Goal: Task Accomplishment & Management: Complete application form

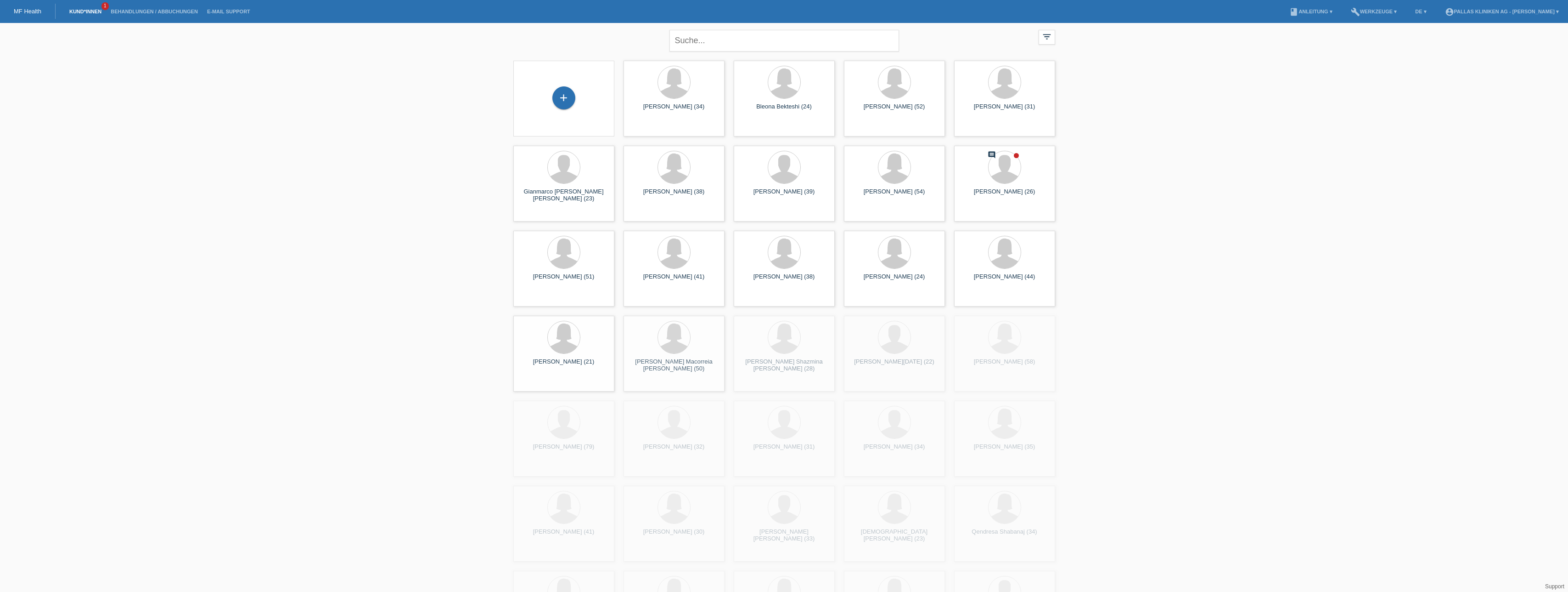
click at [582, 105] on div "+" at bounding box center [564, 98] width 86 height 24
click at [565, 105] on div "+" at bounding box center [564, 98] width 23 height 23
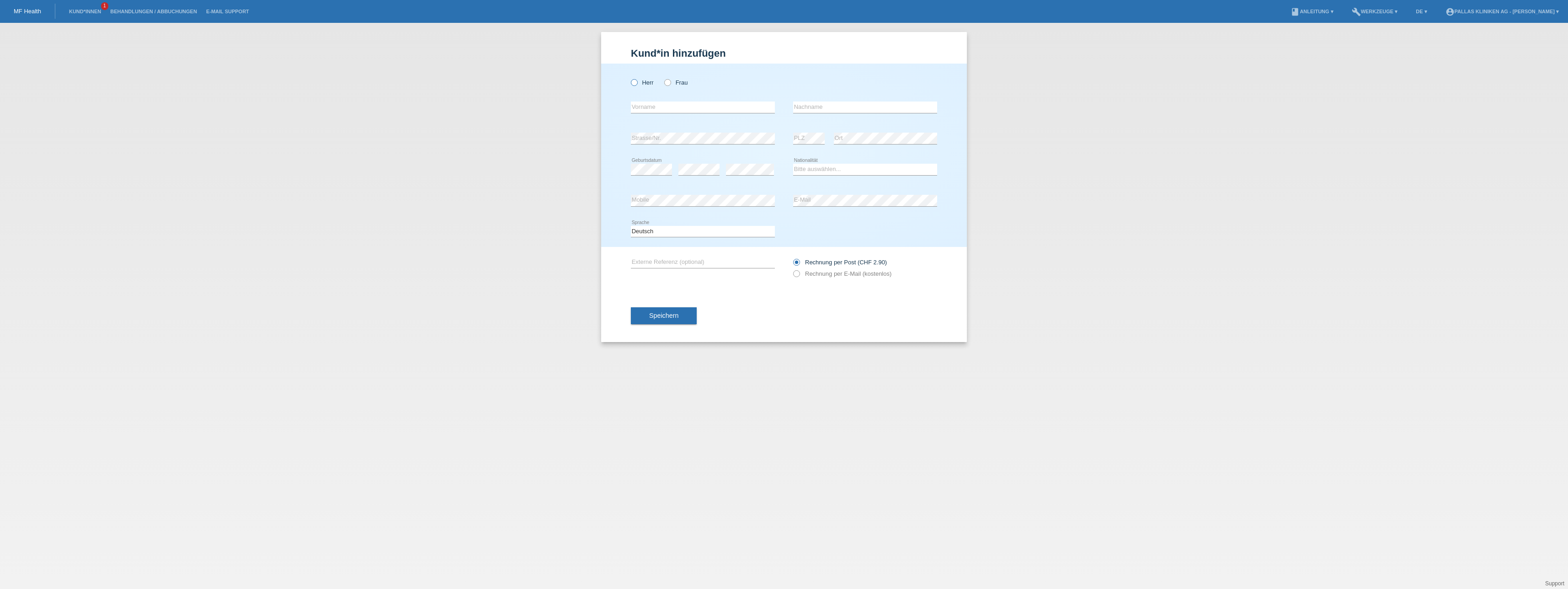
click at [629, 78] on icon at bounding box center [629, 78] width 0 height 0
click at [637, 84] on input "Herr" at bounding box center [633, 82] width 6 height 6
radio input "true"
click at [829, 181] on div "Bitte auswählen... Schweiz Deutschland Liechtenstein Österreich ------------ Af…" at bounding box center [865, 170] width 144 height 31
click at [806, 108] on input "text" at bounding box center [865, 107] width 144 height 11
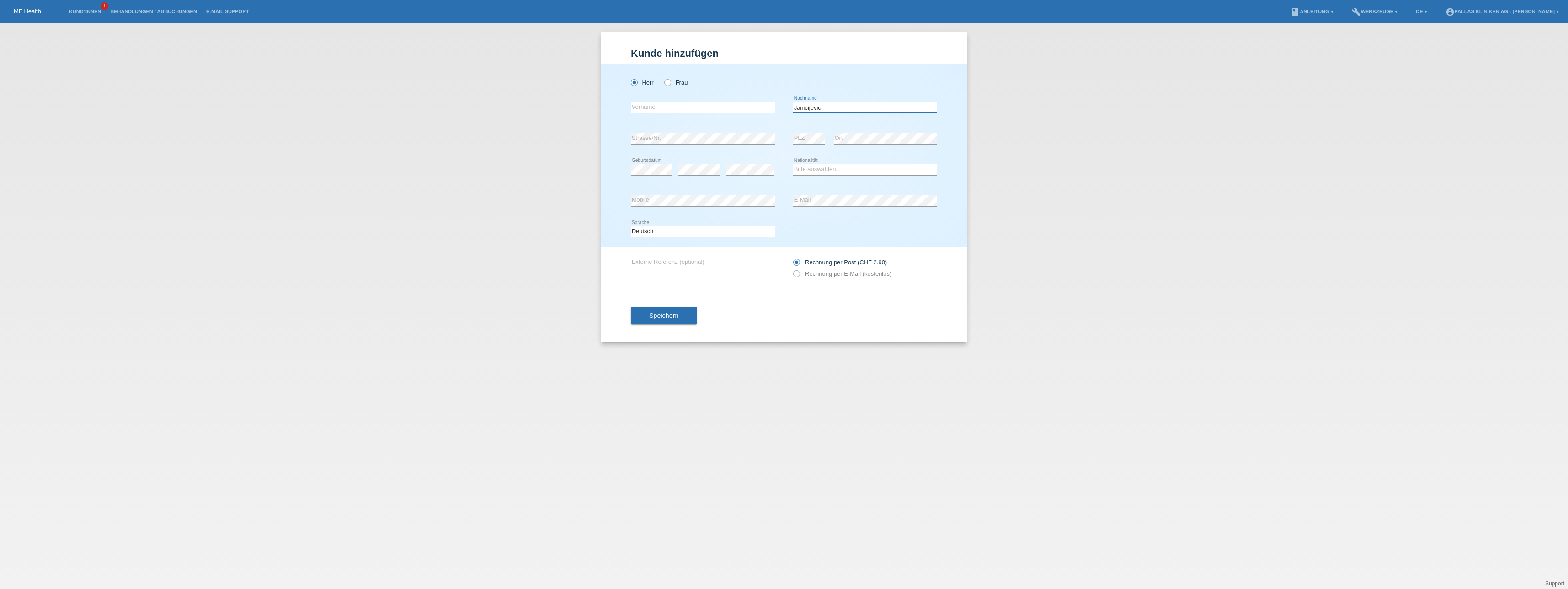
type input "Janicijevic"
click at [719, 105] on input "text" at bounding box center [702, 107] width 144 height 11
type input "Dragan"
click at [813, 230] on div "Deutsch Français Italiano English error Sprache" at bounding box center [784, 231] width 307 height 31
click at [827, 163] on div "Bitte auswählen... Schweiz Deutschland Liechtenstein Österreich ------------ Af…" at bounding box center [865, 170] width 144 height 31
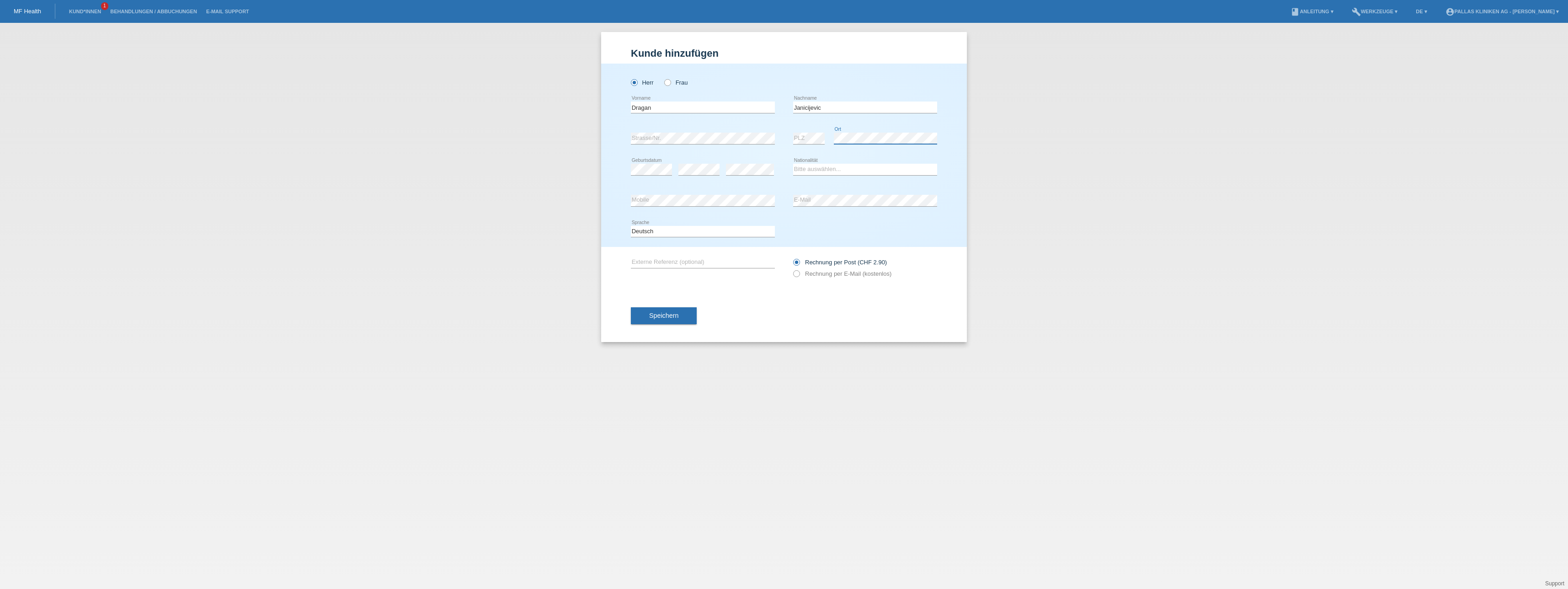
click at [811, 143] on div "error PLZ error Ort" at bounding box center [865, 138] width 144 height 31
click at [823, 228] on div "Deutsch Français Italiano English error Sprache" at bounding box center [784, 231] width 307 height 31
click at [848, 168] on select "Bitte auswählen... Schweiz Deutschland Liechtenstein Österreich ------------ Af…" at bounding box center [865, 169] width 144 height 11
select select "CH"
click at [793, 164] on select "Bitte auswählen... Schweiz Deutschland Liechtenstein Österreich ------------ Af…" at bounding box center [865, 169] width 144 height 11
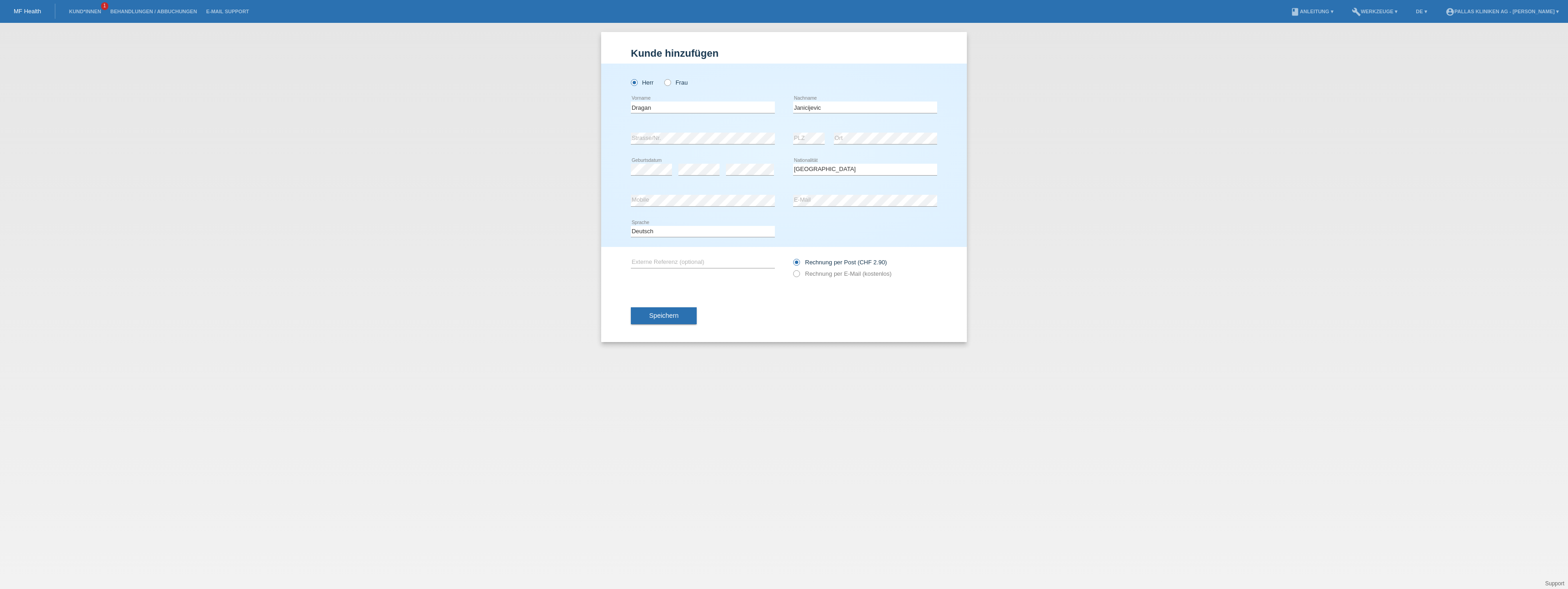
click at [703, 193] on div "error Mobile" at bounding box center [702, 201] width 144 height 31
click at [792, 269] on icon at bounding box center [792, 269] width 0 height 0
click at [799, 274] on input "Rechnung per E-Mail (kostenlos)" at bounding box center [796, 276] width 6 height 11
radio input "true"
click at [667, 323] on button "Speichern" at bounding box center [664, 316] width 66 height 17
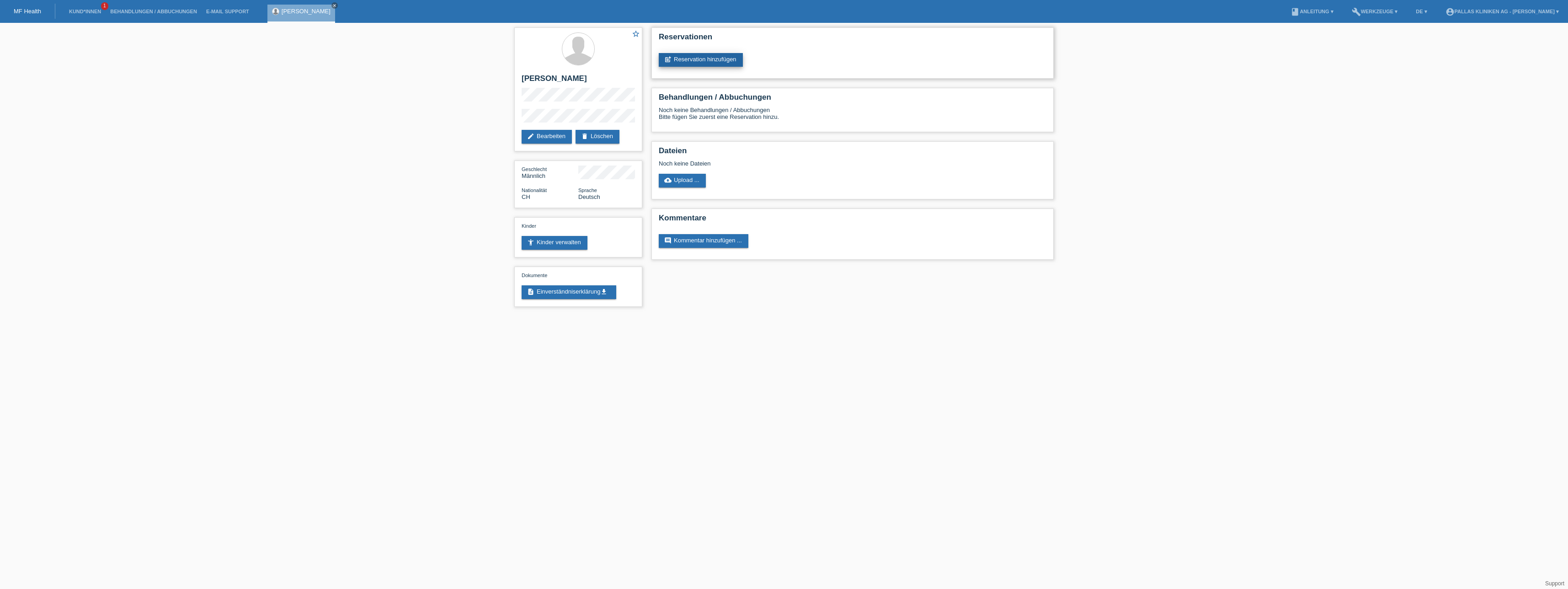
click at [710, 59] on link "post_add Reservation hinzufügen" at bounding box center [700, 60] width 84 height 13
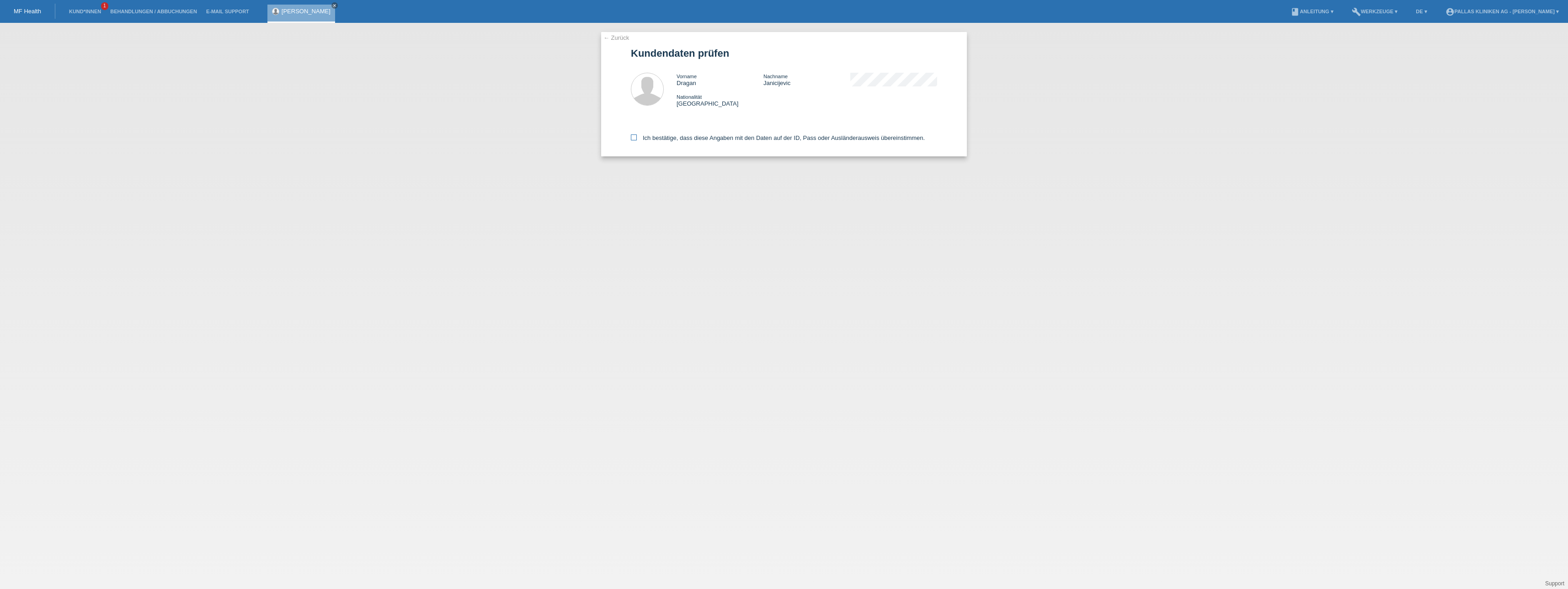
click at [631, 138] on icon at bounding box center [633, 137] width 6 height 6
click at [631, 138] on input "Ich bestätige, dass diese Angaben mit den Daten auf der ID, Pass oder Ausländer…" at bounding box center [633, 137] width 6 height 6
checkbox input "true"
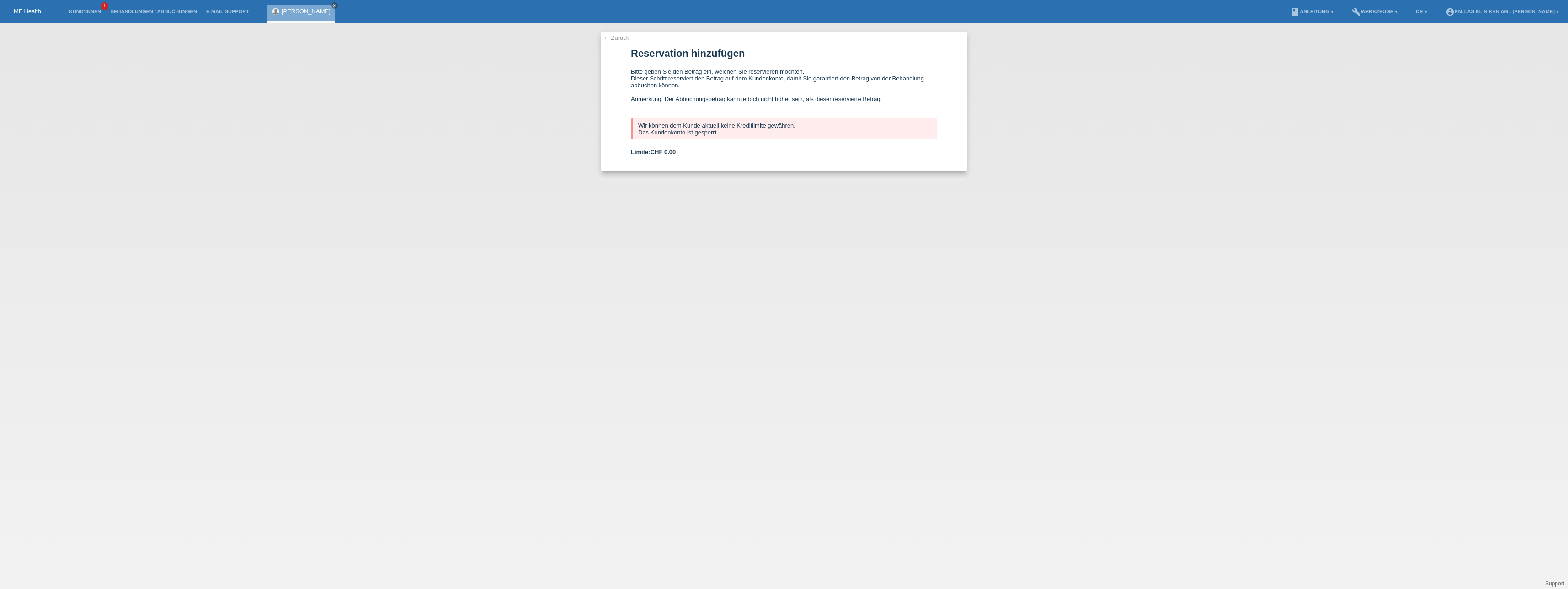
click at [881, 204] on div "← Zurück Reservation hinzufügen Bitte geben Sie den Betrag ein, welchen Sie res…" at bounding box center [784, 306] width 1568 height 566
click at [900, 241] on div "← Zurück Reservation hinzufügen Bitte geben Sie den Betrag ein, welchen Sie res…" at bounding box center [784, 306] width 1568 height 566
click at [83, 12] on link "Kund*innen" at bounding box center [85, 11] width 41 height 5
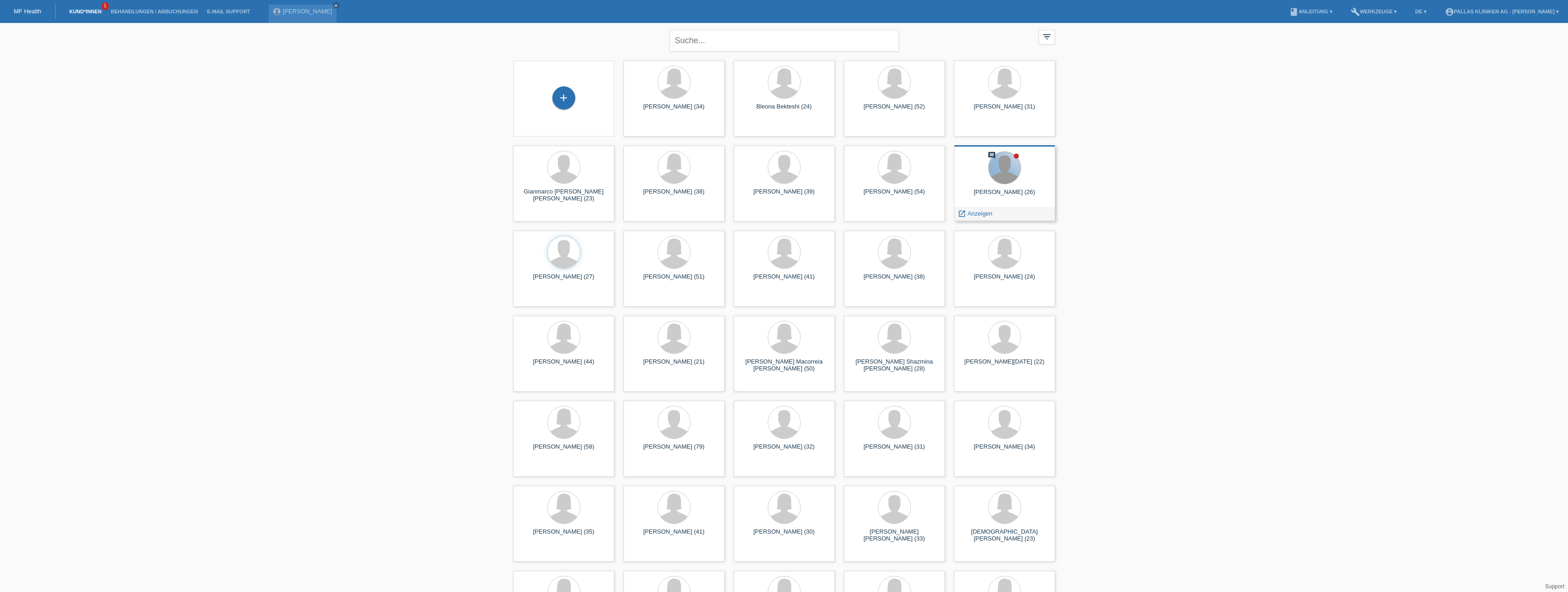
click at [1013, 176] on div at bounding box center [1005, 168] width 32 height 32
click at [975, 217] on div "launch Anzeigen" at bounding box center [975, 214] width 41 height 13
click at [978, 216] on span "Anzeigen" at bounding box center [980, 213] width 25 height 7
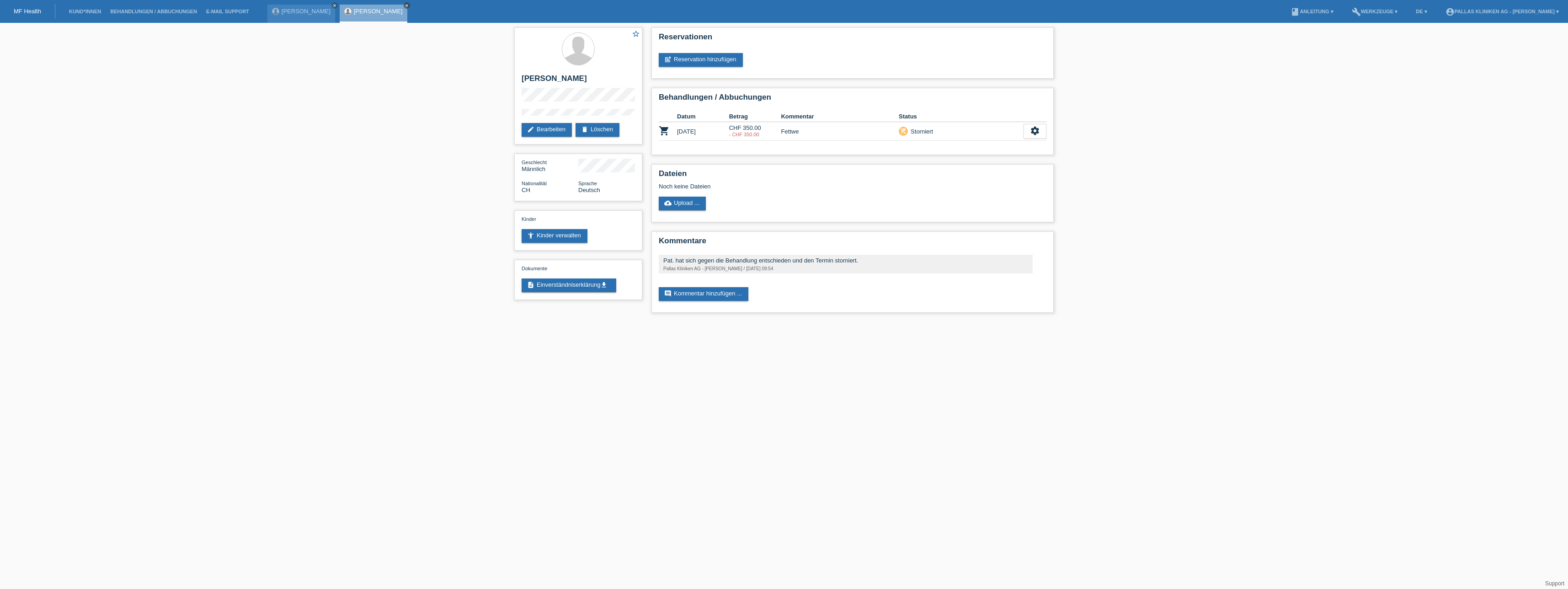
click at [409, 6] on icon "close" at bounding box center [407, 5] width 5 height 5
click at [333, 5] on icon "close" at bounding box center [334, 5] width 5 height 5
click at [23, 7] on div "MF Health" at bounding box center [28, 11] width 55 height 15
click at [46, 13] on div "MF Health" at bounding box center [28, 11] width 55 height 15
click at [34, 12] on link "MF Health" at bounding box center [27, 11] width 28 height 7
